Goal: Entertainment & Leisure: Consume media (video, audio)

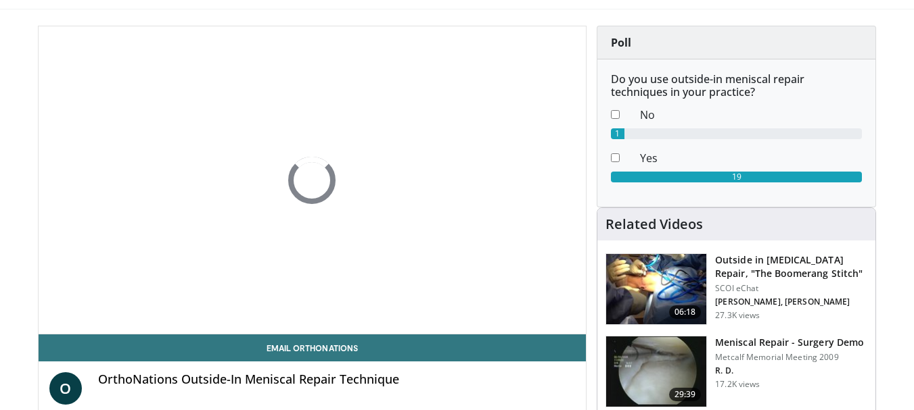
scroll to position [81, 0]
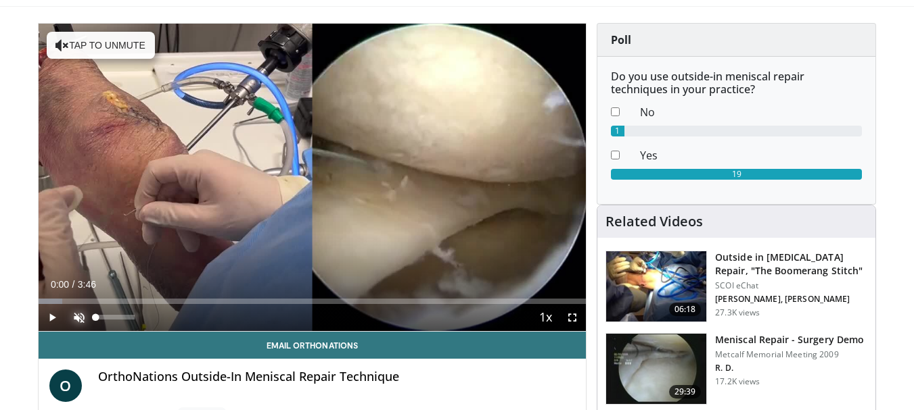
click at [80, 316] on span "Video Player" at bounding box center [79, 317] width 27 height 27
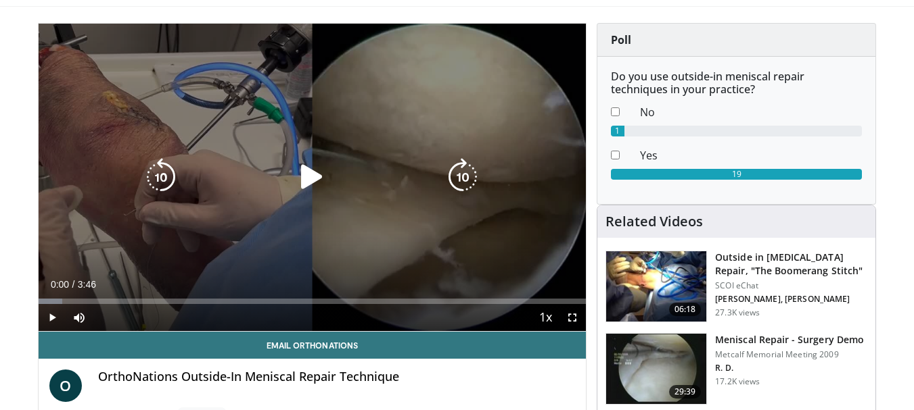
click at [316, 129] on div "10 seconds Tap to unmute" at bounding box center [313, 178] width 548 height 308
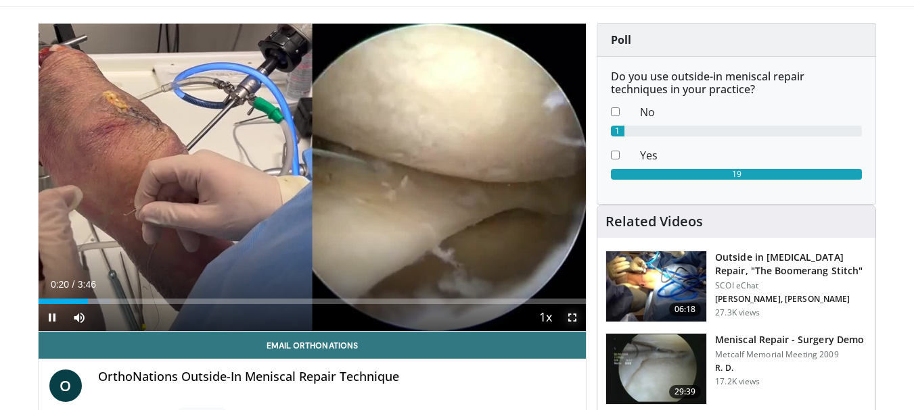
click at [567, 321] on span "Video Player" at bounding box center [572, 317] width 27 height 27
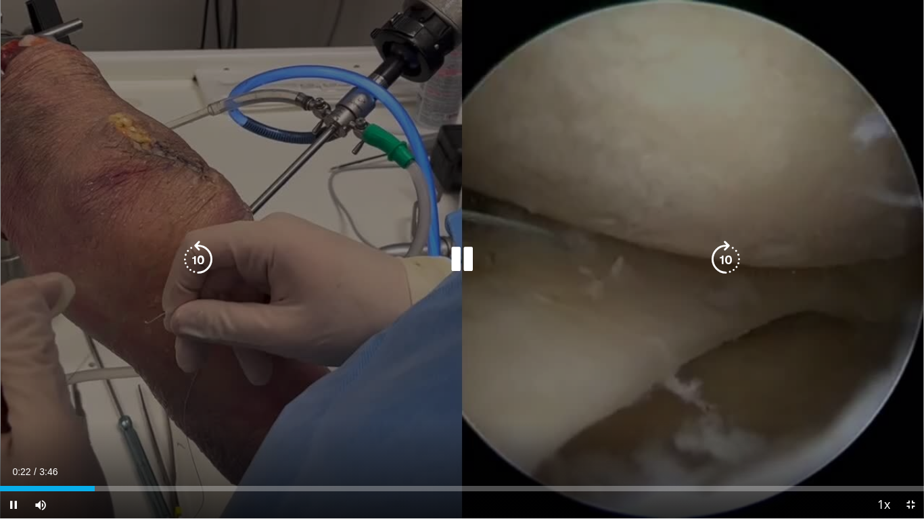
click at [401, 351] on div "10 seconds Tap to unmute" at bounding box center [462, 259] width 924 height 519
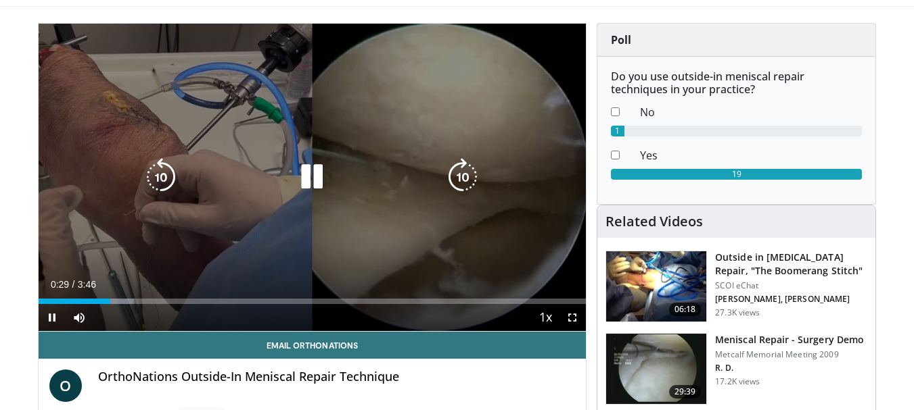
click at [323, 166] on icon "Video Player" at bounding box center [312, 177] width 38 height 38
click at [328, 156] on div "10 seconds Tap to unmute" at bounding box center [313, 178] width 548 height 308
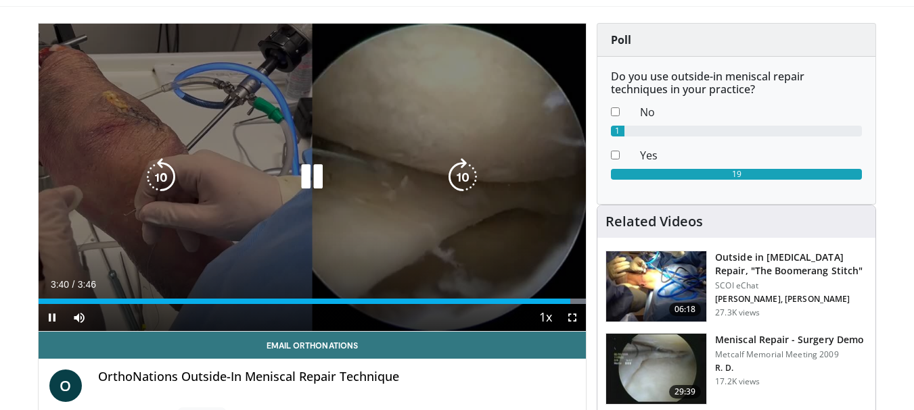
click at [310, 180] on icon "Video Player" at bounding box center [312, 177] width 38 height 38
